Goal: Transaction & Acquisition: Book appointment/travel/reservation

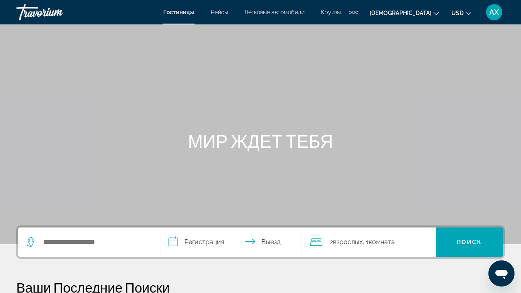
click at [223, 12] on span "Рейсы" at bounding box center [219, 12] width 17 height 7
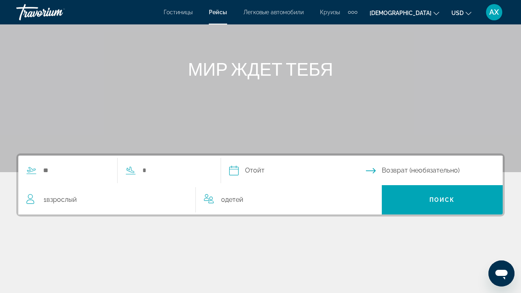
scroll to position [73, 0]
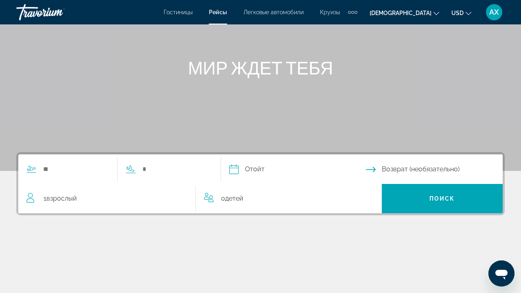
click at [41, 173] on div "Виджет поиска" at bounding box center [67, 169] width 99 height 12
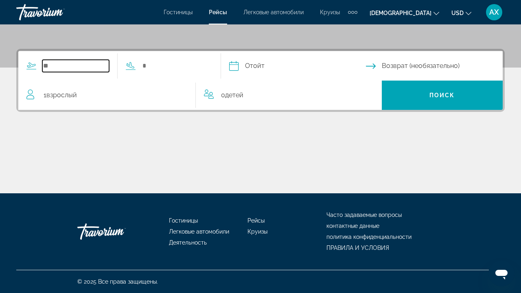
click at [85, 65] on input "Виджет поиска" at bounding box center [75, 66] width 67 height 12
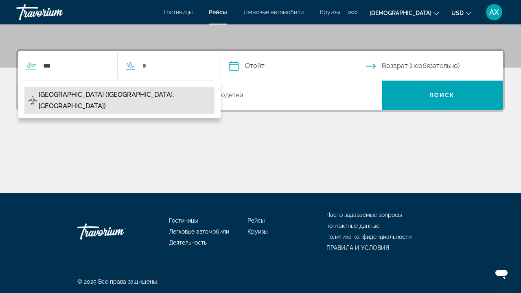
click at [77, 92] on span "[GEOGRAPHIC_DATA] ([GEOGRAPHIC_DATA], [GEOGRAPHIC_DATA])" at bounding box center [125, 100] width 172 height 23
type input "**********"
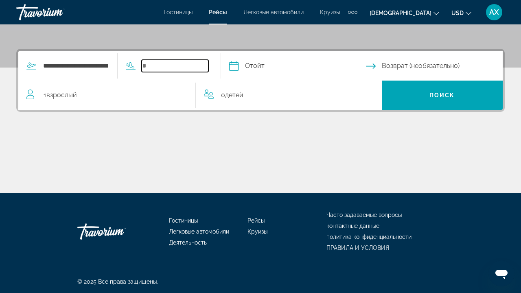
click at [197, 66] on input "Виджет поиска" at bounding box center [175, 66] width 67 height 12
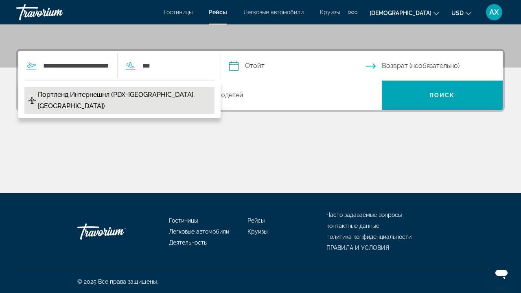
click at [177, 94] on span "Портленд Интернешнл (PDX-[GEOGRAPHIC_DATA], [GEOGRAPHIC_DATA])" at bounding box center [124, 100] width 173 height 23
type input "**********"
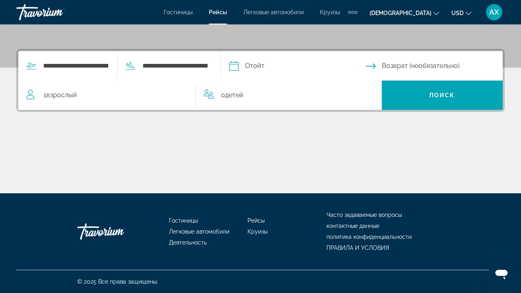
click at [285, 63] on input "Дата отхода" at bounding box center [297, 67] width 140 height 32
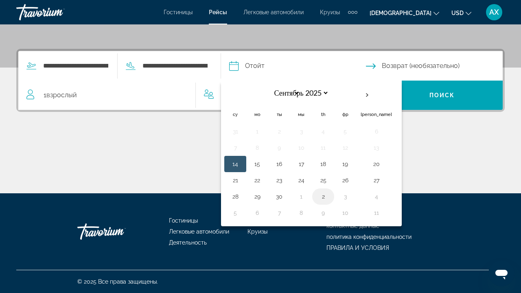
click at [330, 196] on button "2" at bounding box center [323, 196] width 13 height 11
type input "**********"
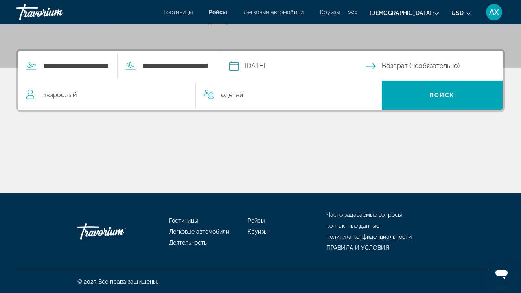
click at [400, 68] on input "Дата возврата" at bounding box center [436, 67] width 140 height 32
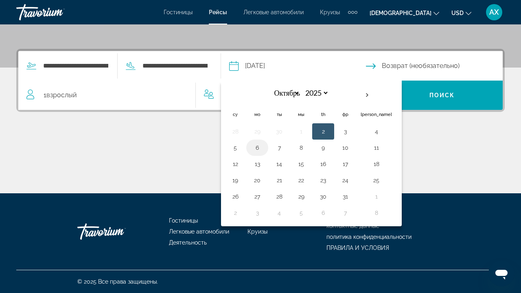
click at [264, 147] on button "6" at bounding box center [257, 147] width 13 height 11
type input "**********"
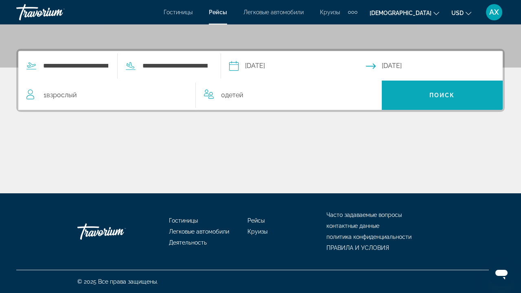
click at [423, 94] on span "Виджет поиска" at bounding box center [442, 95] width 121 height 20
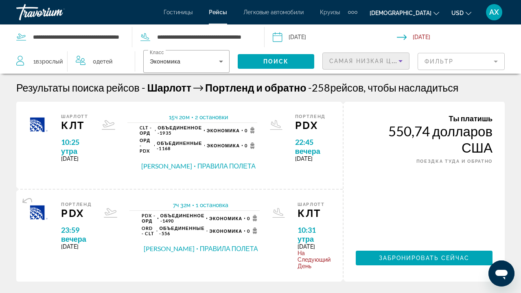
click at [401, 57] on icon "СОРТИРОВКА ПО" at bounding box center [401, 61] width 10 height 10
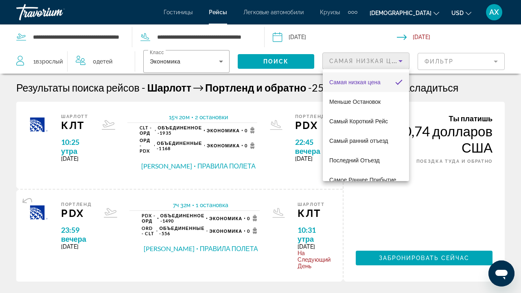
click at [391, 85] on mat-option "Самая низкая цена" at bounding box center [366, 82] width 86 height 20
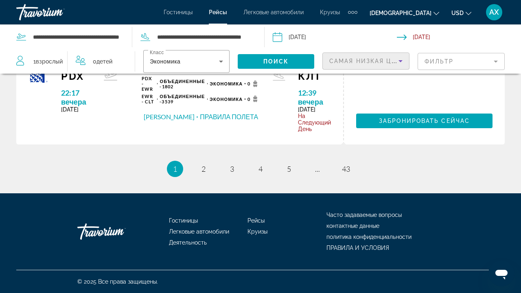
scroll to position [1204, 0]
click at [203, 169] on span "2" at bounding box center [203, 168] width 4 height 9
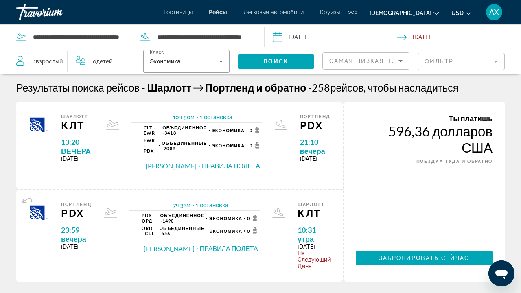
click at [403, 60] on icon "СОРТИРОВКА ПО" at bounding box center [401, 61] width 10 height 10
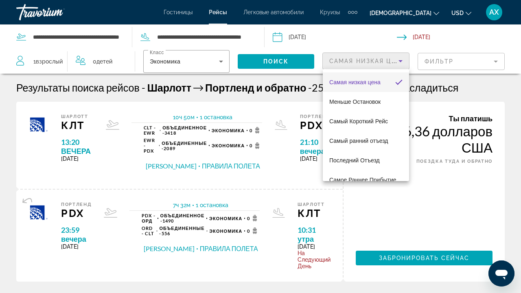
click at [375, 85] on span "Самая низкая цена" at bounding box center [354, 82] width 51 height 10
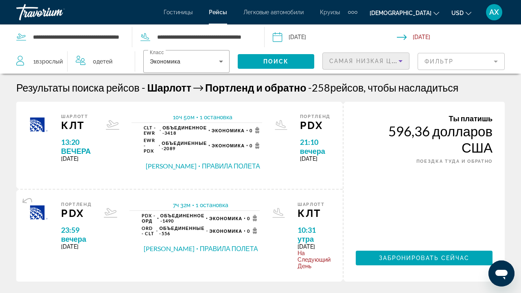
click at [492, 63] on mat-form-field "фильтр" at bounding box center [461, 61] width 87 height 17
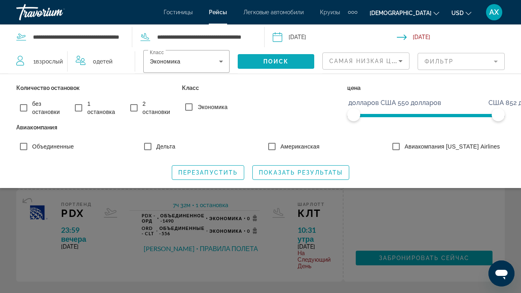
click at [298, 64] on span "Виджет поиска" at bounding box center [276, 62] width 77 height 20
click at [282, 63] on span "ПОИСК" at bounding box center [276, 61] width 26 height 7
click at [393, 216] on div "Виджет поиска" at bounding box center [260, 205] width 521 height 175
